Goal: Information Seeking & Learning: Learn about a topic

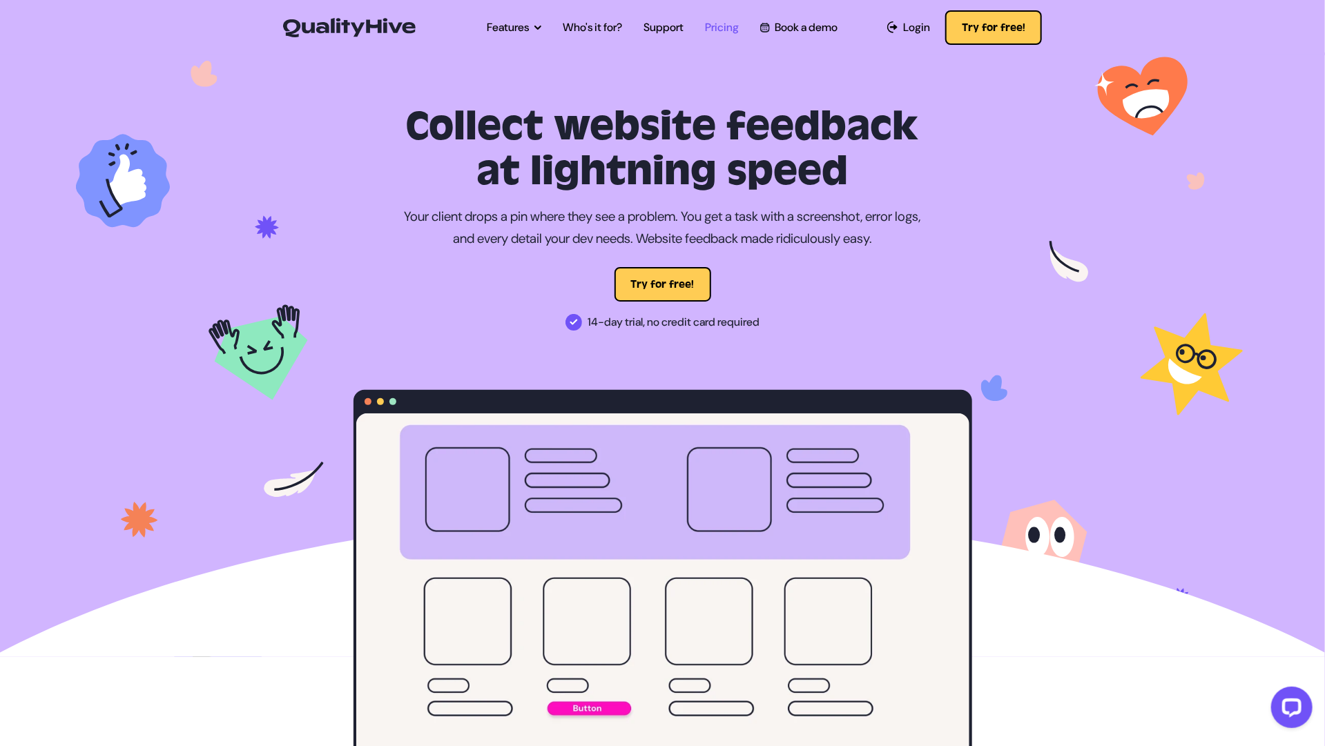
drag, startPoint x: 0, startPoint y: 0, endPoint x: 731, endPoint y: 28, distance: 731.6
click at [731, 28] on link "Pricing" at bounding box center [722, 27] width 34 height 17
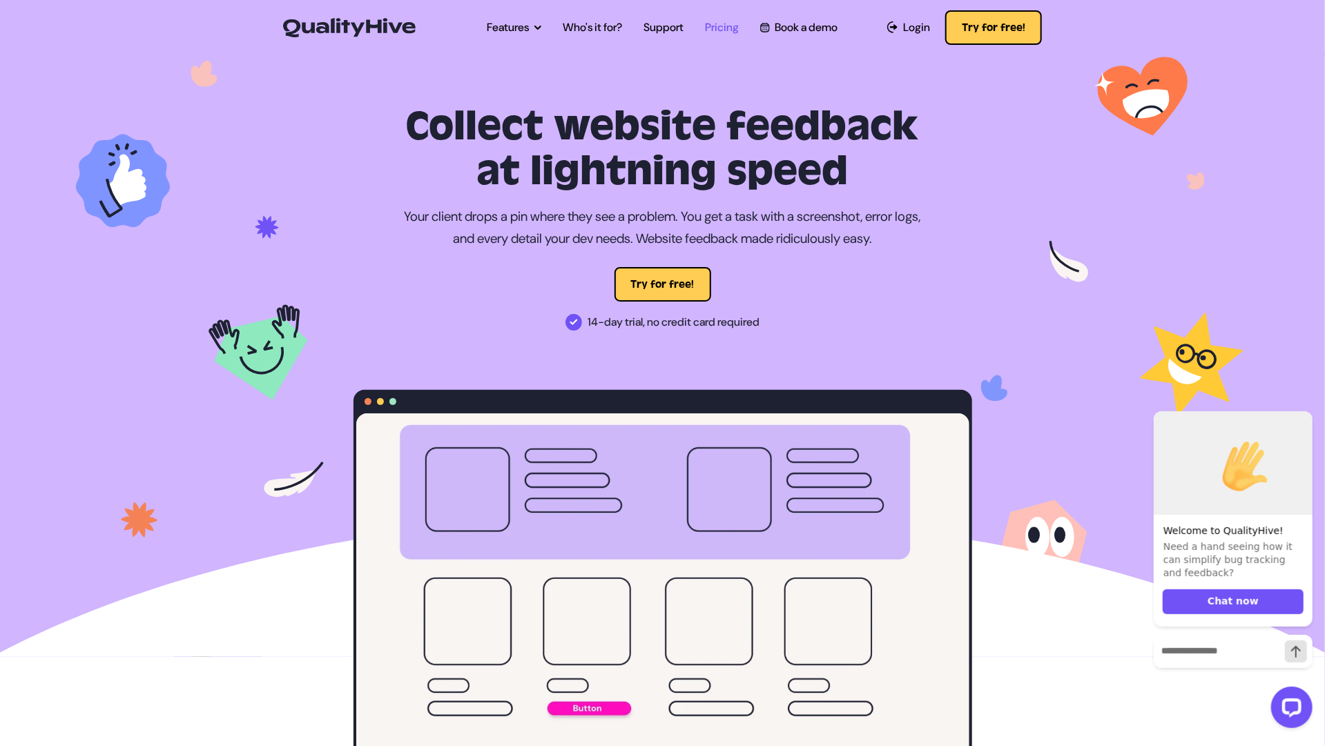
click at [721, 30] on link "Pricing" at bounding box center [722, 27] width 34 height 17
